Goal: Task Accomplishment & Management: Use online tool/utility

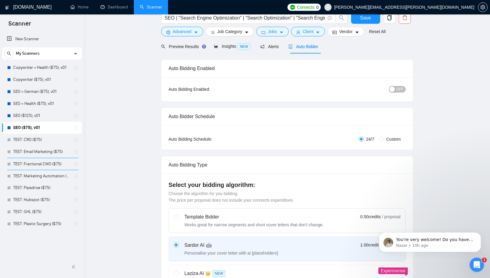
scroll to position [52, 0]
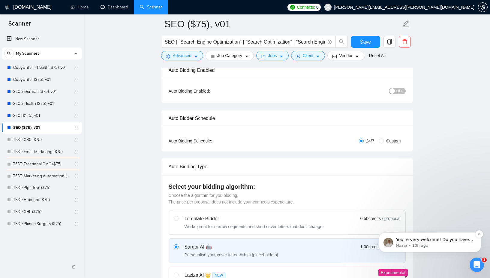
click at [452, 238] on span "You're very welcome! Do you have any other questions I can help with? 😊" at bounding box center [434, 245] width 77 height 17
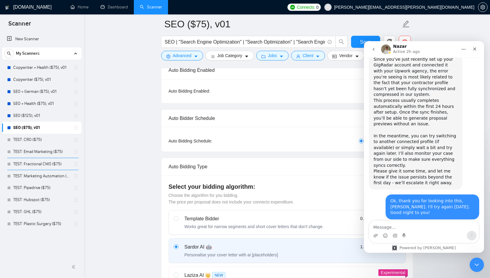
scroll to position [365, 0]
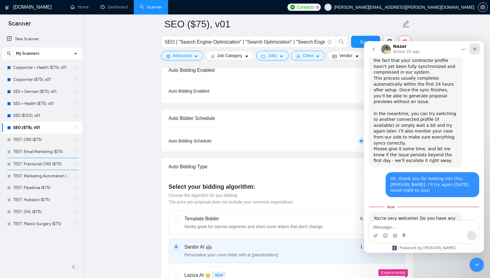
click at [475, 48] on icon "Close" at bounding box center [475, 49] width 5 height 5
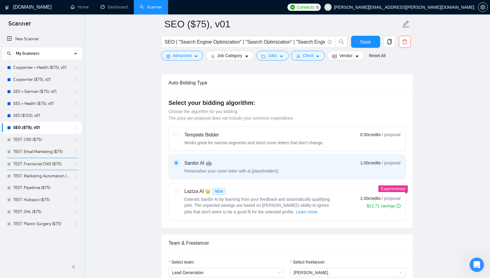
scroll to position [170, 0]
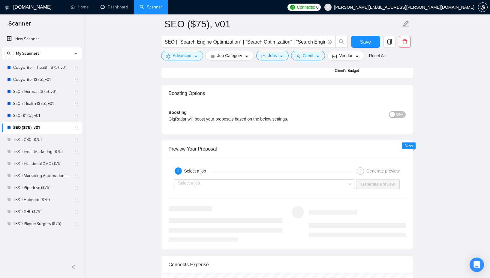
scroll to position [1156, 0]
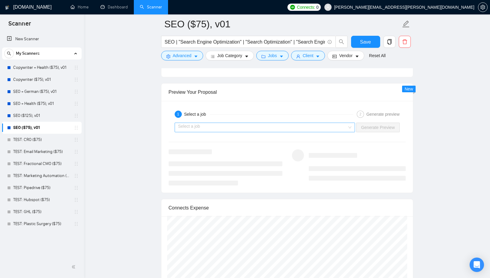
click at [350, 127] on div "Select a job" at bounding box center [265, 128] width 181 height 10
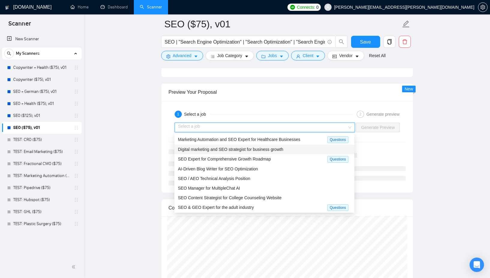
click at [283, 148] on span "Digital marketing and SEO strategist for business growth" at bounding box center [230, 149] width 105 height 5
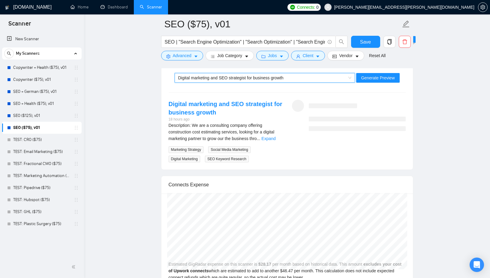
scroll to position [1181, 0]
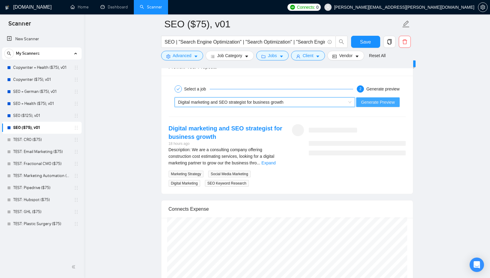
click at [392, 102] on span "Generate Preview" at bounding box center [378, 102] width 34 height 7
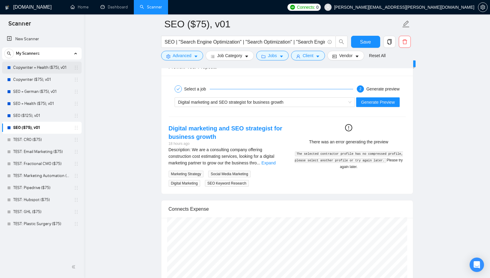
click at [42, 69] on link "Copywriter + Health ($75), v01" at bounding box center [41, 68] width 57 height 12
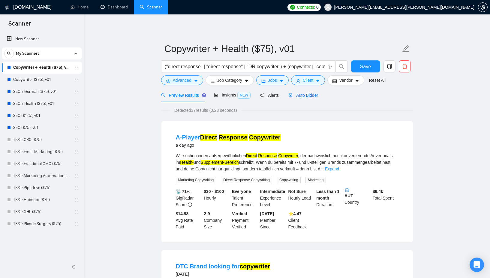
click at [309, 96] on span "Auto Bidder" at bounding box center [304, 95] width 30 height 5
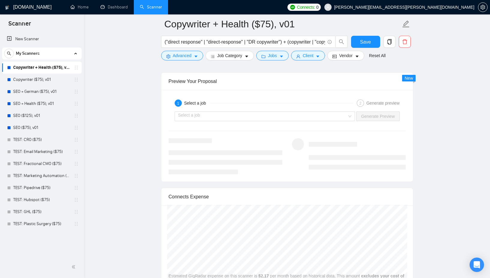
scroll to position [1140, 0]
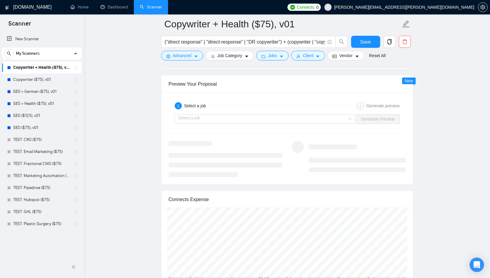
click at [327, 120] on input "search" at bounding box center [262, 118] width 169 height 9
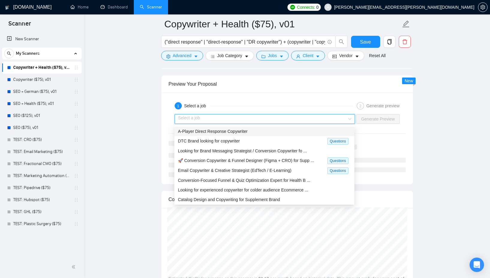
click at [301, 130] on div "A-Player Direct Response Copywriter" at bounding box center [264, 131] width 173 height 7
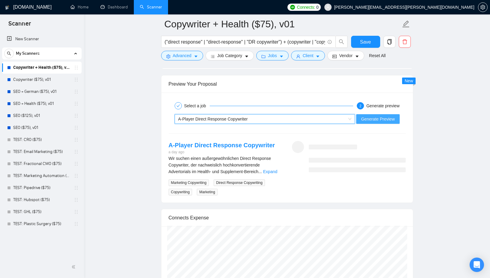
click at [389, 120] on span "Generate Preview" at bounding box center [378, 119] width 34 height 7
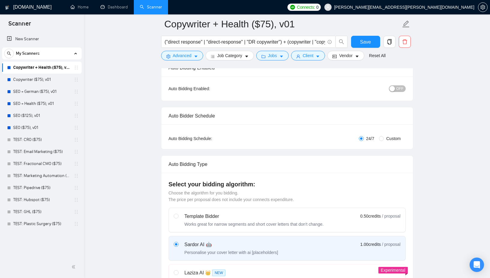
scroll to position [0, 0]
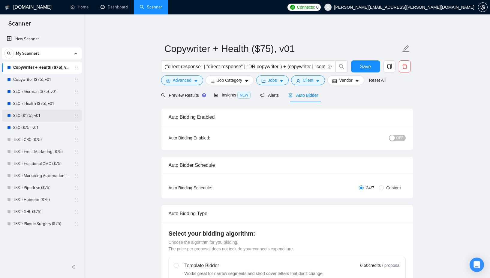
click at [28, 116] on link "SEO ($125), v01" at bounding box center [41, 116] width 57 height 12
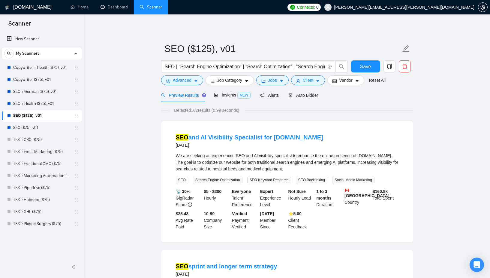
click at [280, 157] on div "We are seeking an experienced SEO and AI visibility specialist to enhance the o…" at bounding box center [287, 162] width 223 height 20
click at [45, 69] on link "Copywriter + Health ($75), v01" at bounding box center [41, 68] width 57 height 12
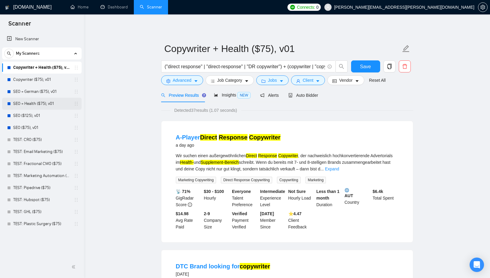
click at [38, 102] on link "SEO + Health ($75), v01" at bounding box center [41, 104] width 57 height 12
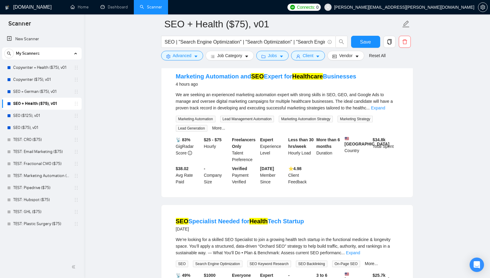
scroll to position [67, 0]
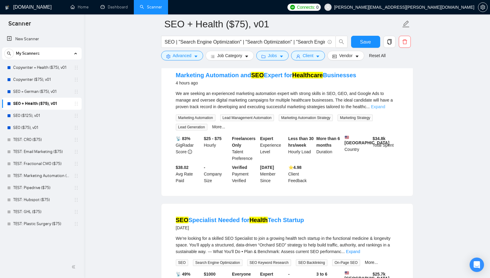
click at [385, 106] on link "Expand" at bounding box center [378, 106] width 14 height 5
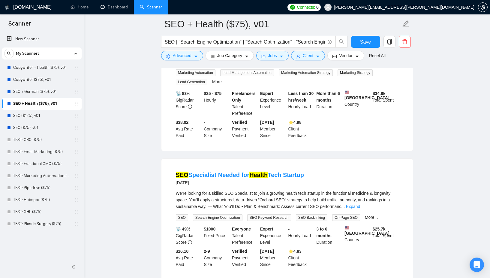
scroll to position [59, 0]
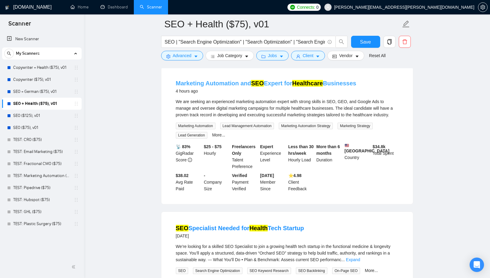
click at [346, 84] on link "Marketing Automation and SEO Expert for Healthcare Businesses" at bounding box center [266, 83] width 181 height 7
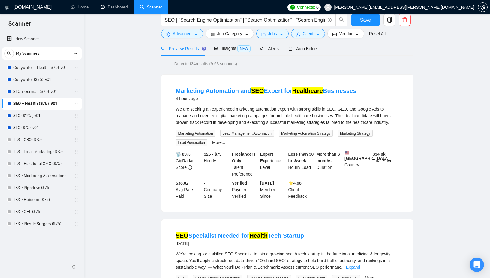
scroll to position [0, 0]
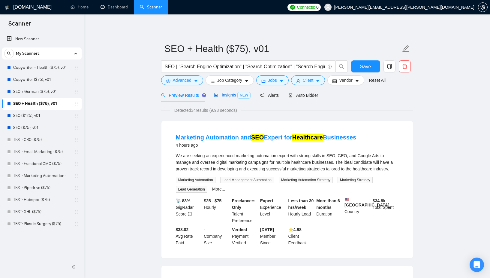
click at [227, 95] on span "Insights NEW" at bounding box center [232, 95] width 37 height 5
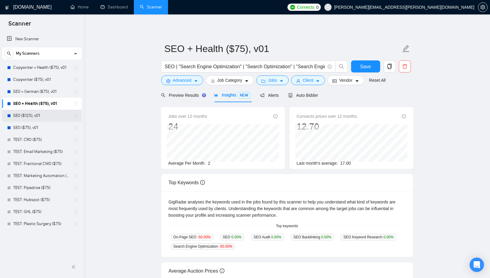
click at [25, 115] on link "SEO ($125), v01" at bounding box center [41, 116] width 57 height 12
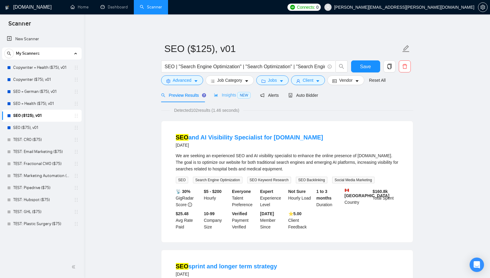
click at [239, 99] on div "Insights NEW" at bounding box center [232, 95] width 37 height 14
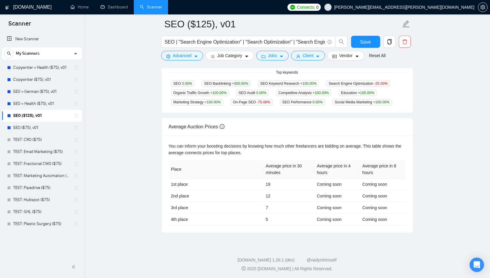
scroll to position [168, 0]
click at [19, 127] on link "SEO ($75), v01" at bounding box center [41, 128] width 57 height 12
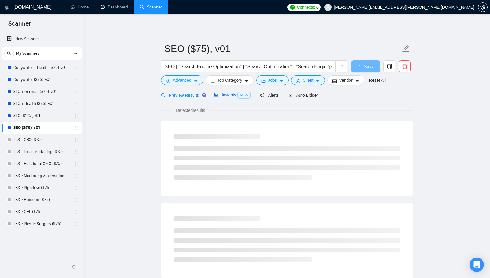
click at [237, 97] on span "Insights NEW" at bounding box center [232, 95] width 37 height 5
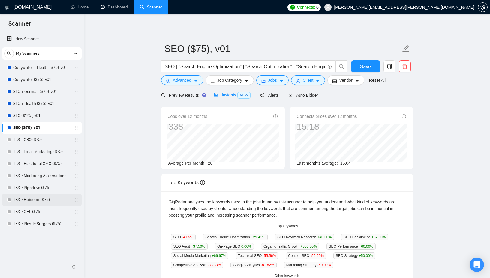
click at [30, 199] on link "TEST: Hubspot ($75)" at bounding box center [41, 200] width 57 height 12
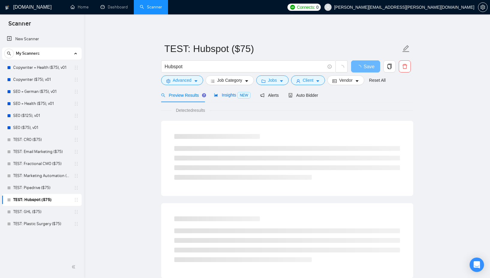
click at [231, 95] on span "Insights NEW" at bounding box center [232, 95] width 37 height 5
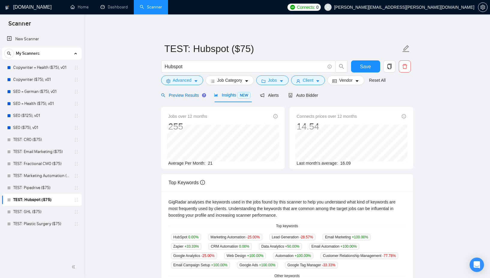
click at [174, 97] on span "Preview Results" at bounding box center [182, 95] width 43 height 5
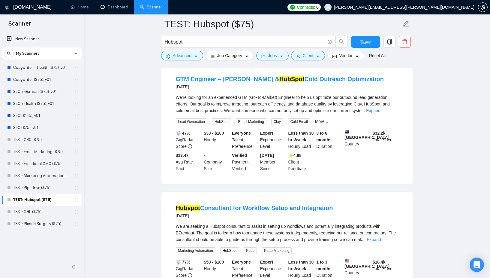
scroll to position [579, 0]
click at [391, 44] on icon "copy" at bounding box center [389, 41] width 5 height 5
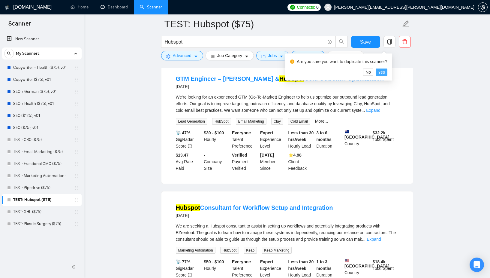
click at [385, 71] on span "Yes" at bounding box center [381, 72] width 7 height 7
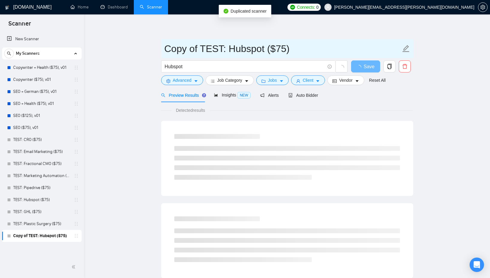
click at [202, 48] on input "Copy of TEST: Hubspot ($75)" at bounding box center [283, 48] width 237 height 15
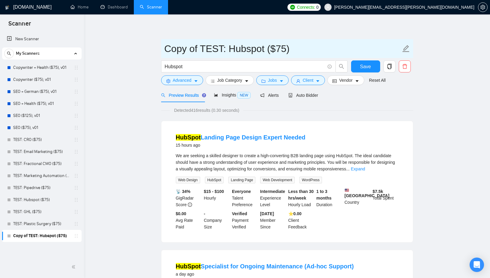
drag, startPoint x: 202, startPoint y: 48, endPoint x: 164, endPoint y: 49, distance: 37.2
click at [165, 49] on input "Copy of TEST: Hubspot ($75)" at bounding box center [283, 48] width 237 height 15
click at [217, 48] on input "TEST: Hubspot ($75)" at bounding box center [283, 48] width 237 height 15
type input "TEST: n8n ($75)"
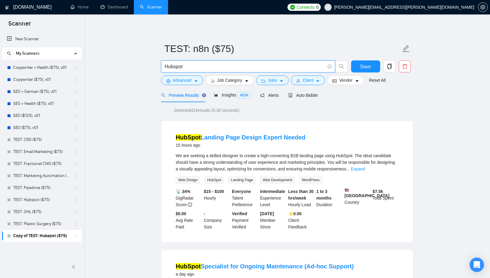
click at [214, 65] on input "Hubspot" at bounding box center [245, 67] width 160 height 8
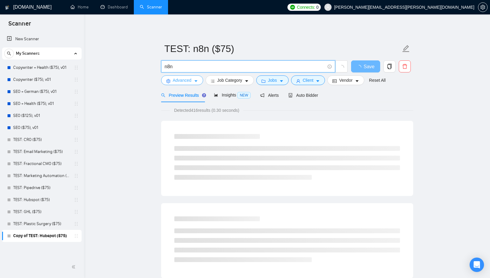
type input "n8n"
click at [199, 81] on button "Advanced" at bounding box center [182, 80] width 42 height 10
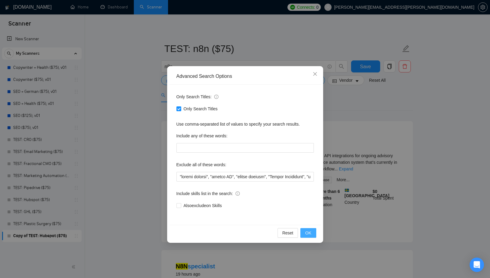
click at [308, 231] on span "OK" at bounding box center [308, 232] width 6 height 7
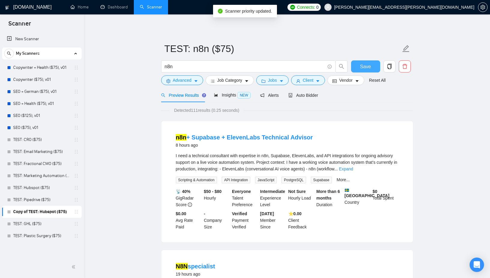
click at [362, 68] on span "Save" at bounding box center [365, 67] width 11 height 8
click at [231, 97] on span "Insights NEW" at bounding box center [232, 95] width 37 height 5
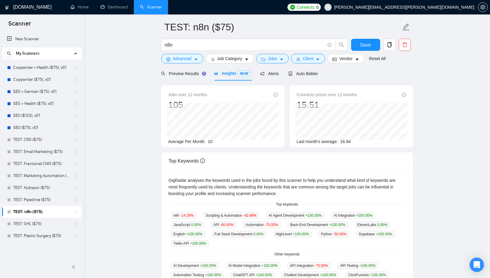
scroll to position [1, 0]
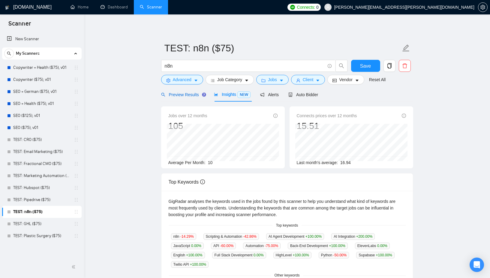
click at [177, 95] on span "Preview Results" at bounding box center [182, 94] width 43 height 5
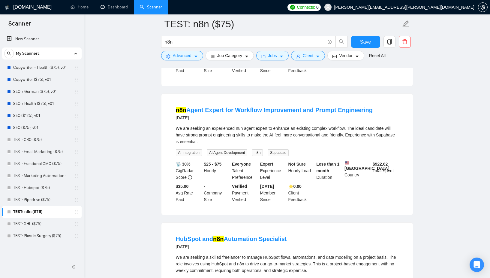
scroll to position [1205, 0]
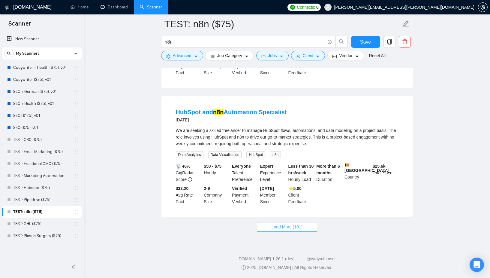
click at [309, 226] on button "Load More (101)" at bounding box center [287, 227] width 61 height 10
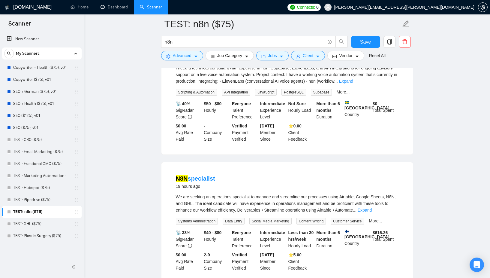
scroll to position [0, 0]
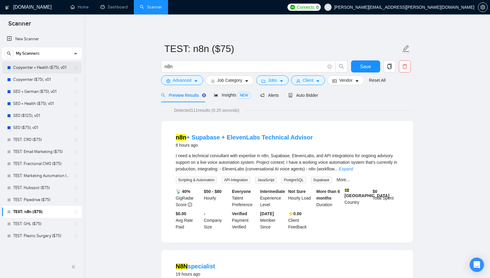
click at [40, 68] on link "Copywriter + Health ($75), v01" at bounding box center [41, 68] width 57 height 12
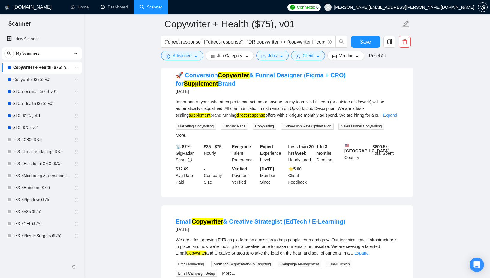
scroll to position [481, 0]
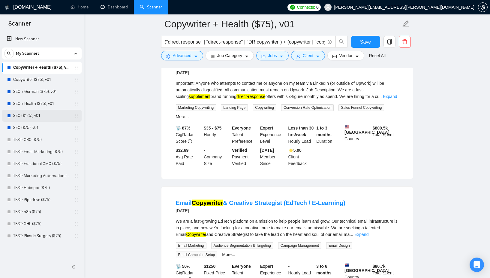
click at [29, 114] on link "SEO ($125), v01" at bounding box center [41, 116] width 57 height 12
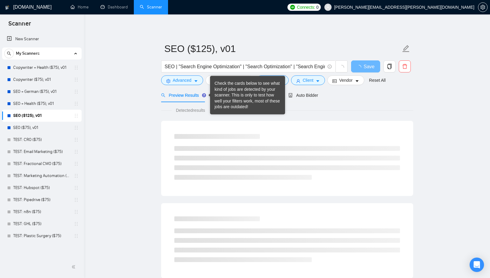
click at [217, 96] on div "Check the cards below to see what kind of jobs are detected by your scanner. Th…" at bounding box center [248, 94] width 66 height 29
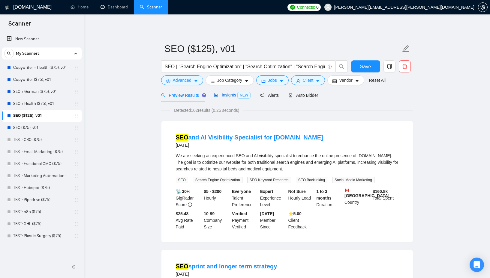
click at [238, 96] on span "Insights NEW" at bounding box center [232, 95] width 37 height 5
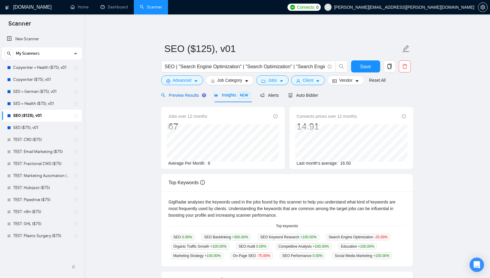
click at [179, 95] on span "Preview Results" at bounding box center [182, 95] width 43 height 5
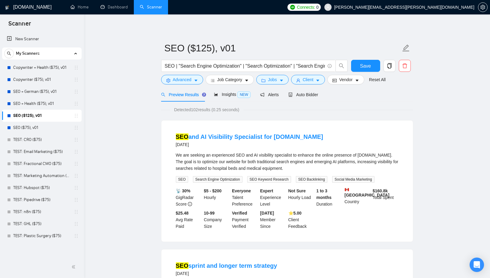
scroll to position [1, 0]
click at [319, 149] on div "SEO and AI Visibility Specialist for HospitalBedRental.ca 9 days ago" at bounding box center [287, 140] width 223 height 17
click at [317, 136] on link "SEO and AI Visibility Specialist for HospitalBedRental.ca" at bounding box center [249, 136] width 147 height 7
click at [323, 158] on div "We are seeking an experienced SEO and AI visibility specialist to enhance the o…" at bounding box center [287, 161] width 223 height 20
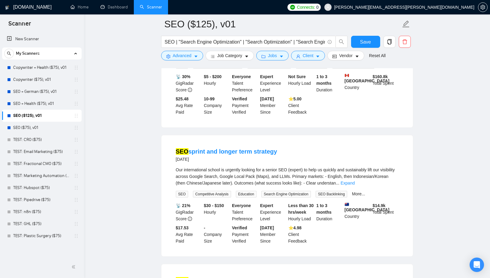
scroll to position [138, 0]
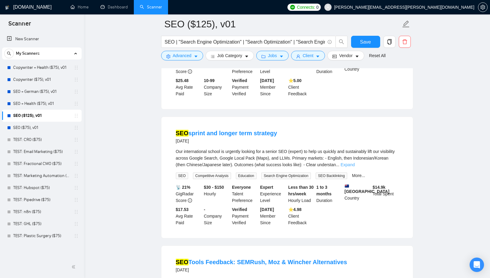
click at [355, 165] on link "Expand" at bounding box center [348, 164] width 14 height 5
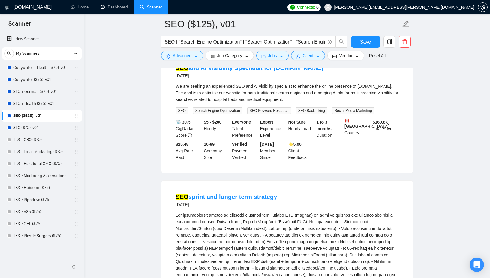
scroll to position [58, 0]
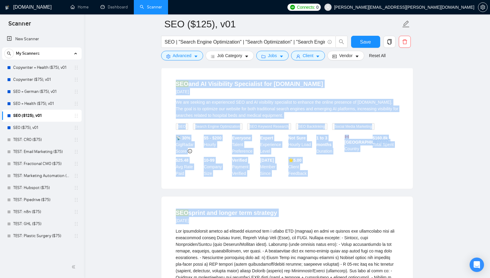
drag, startPoint x: 175, startPoint y: 80, endPoint x: 344, endPoint y: 203, distance: 209.4
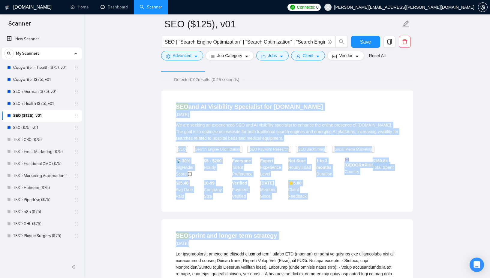
scroll to position [0, 0]
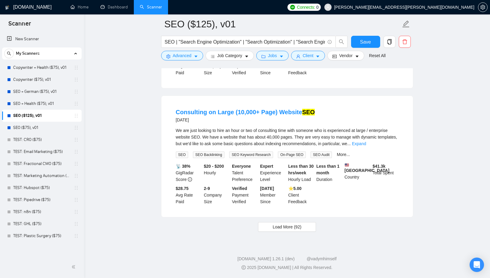
scroll to position [1401, 0]
click at [301, 228] on span "Load More (92)" at bounding box center [287, 226] width 29 height 7
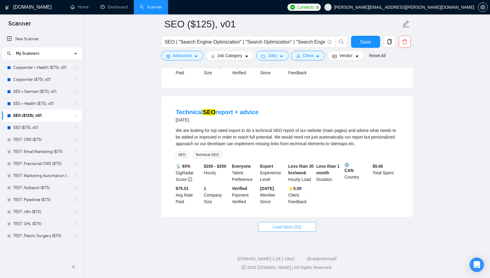
scroll to position [2722, 0]
click at [289, 226] on span "Load More (82)" at bounding box center [287, 226] width 29 height 7
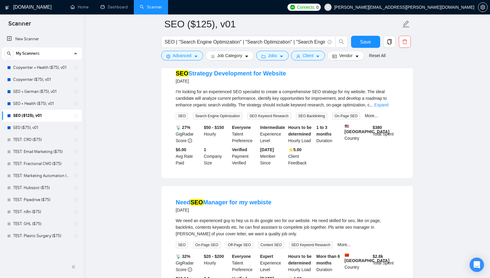
scroll to position [4041, 0]
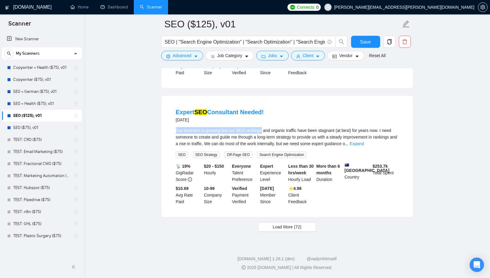
drag, startPoint x: 176, startPoint y: 130, endPoint x: 300, endPoint y: 121, distance: 124.1
click at [264, 131] on span "Our business is growing but our SEO rankings and organic traffic have been stag…" at bounding box center [287, 137] width 222 height 18
copy span "Our business is growing but our SEO rankings"
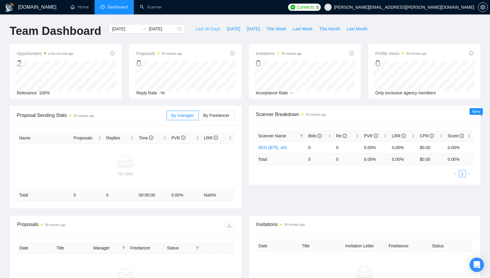
click at [209, 29] on span "Last 30 Days" at bounding box center [208, 29] width 25 height 7
type input "2025-09-04"
type input "2025-10-04"
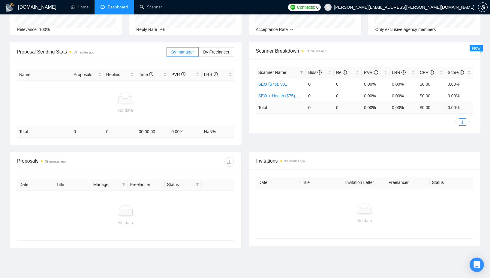
scroll to position [68, 0]
